Goal: Task Accomplishment & Management: Manage account settings

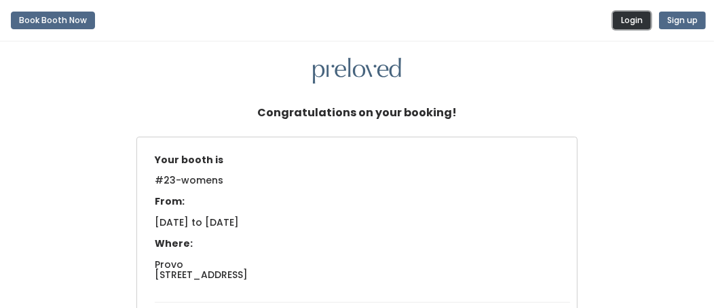
click at [329, 20] on button "Login" at bounding box center [632, 21] width 38 height 18
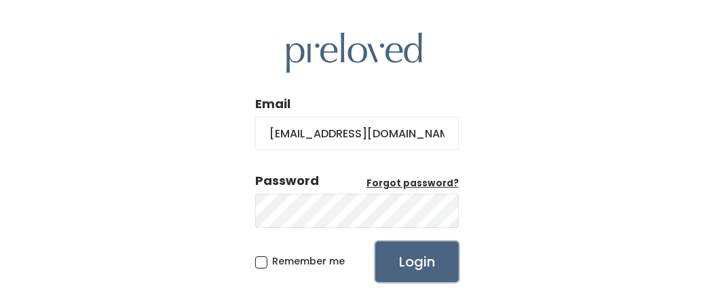
click at [401, 255] on input "Login" at bounding box center [417, 261] width 84 height 41
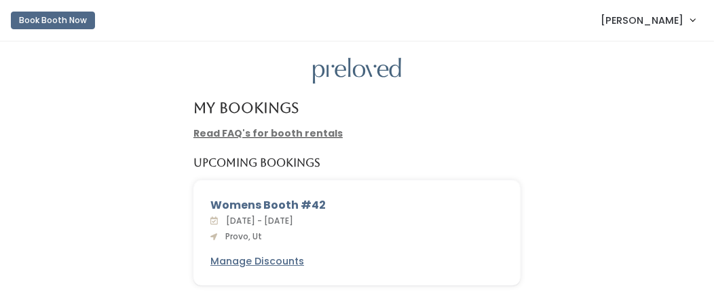
click at [248, 132] on link "Read FAQ's for booth rentals" at bounding box center [267, 133] width 149 height 14
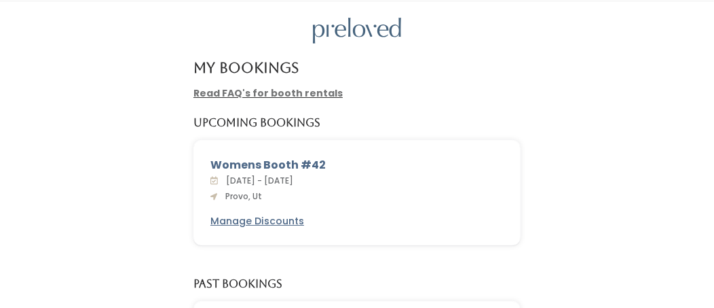
scroll to position [68, 0]
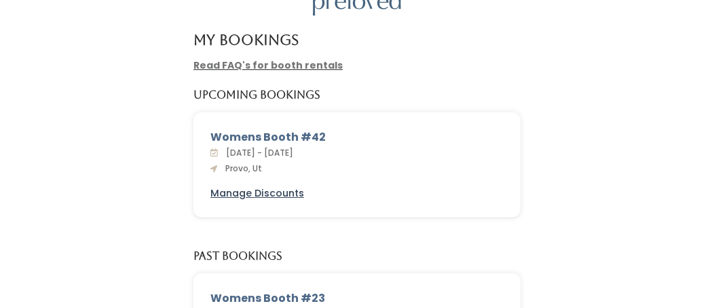
click at [255, 191] on u "Manage Discounts" at bounding box center [257, 193] width 94 height 14
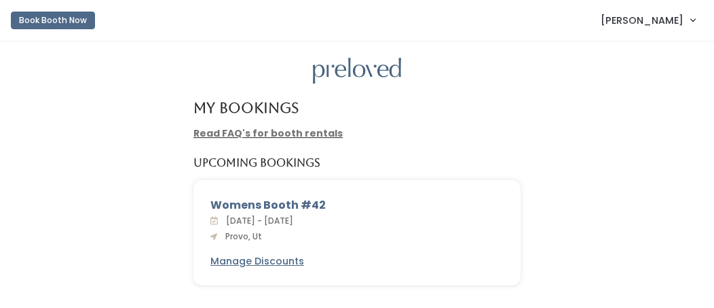
scroll to position [68, 0]
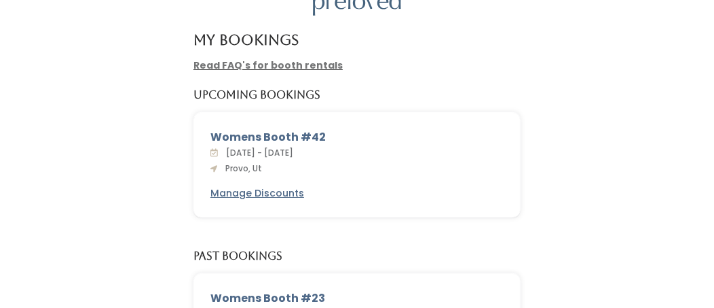
click at [232, 139] on div "Womens Booth #42" at bounding box center [356, 137] width 293 height 16
click at [236, 143] on div "Womens Booth #42 Sat. Oct 4 - Fri. Oct 10, 2025 Provo, Ut Manage Discounts" at bounding box center [357, 165] width 326 height 105
click at [243, 65] on link "Read FAQ's for booth rentals" at bounding box center [267, 65] width 149 height 14
